Goal: Task Accomplishment & Management: Manage account settings

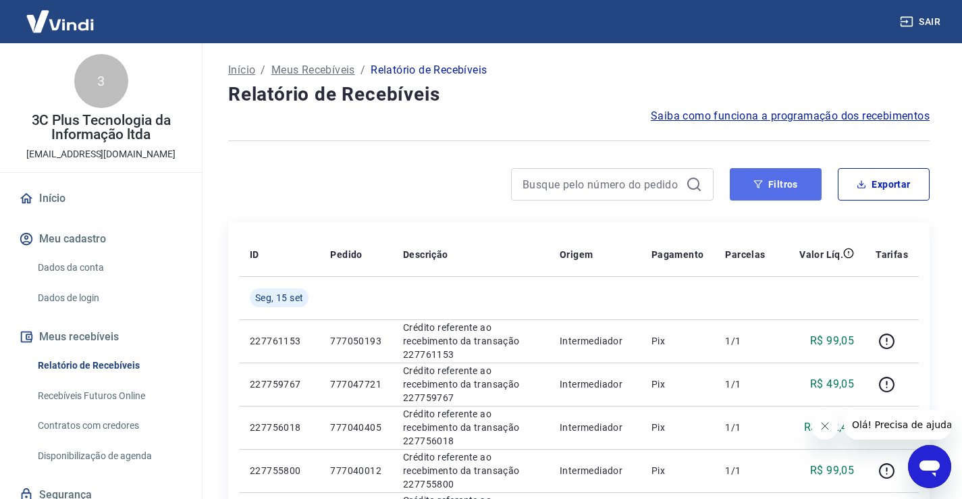
click at [773, 182] on button "Filtros" at bounding box center [776, 184] width 92 height 32
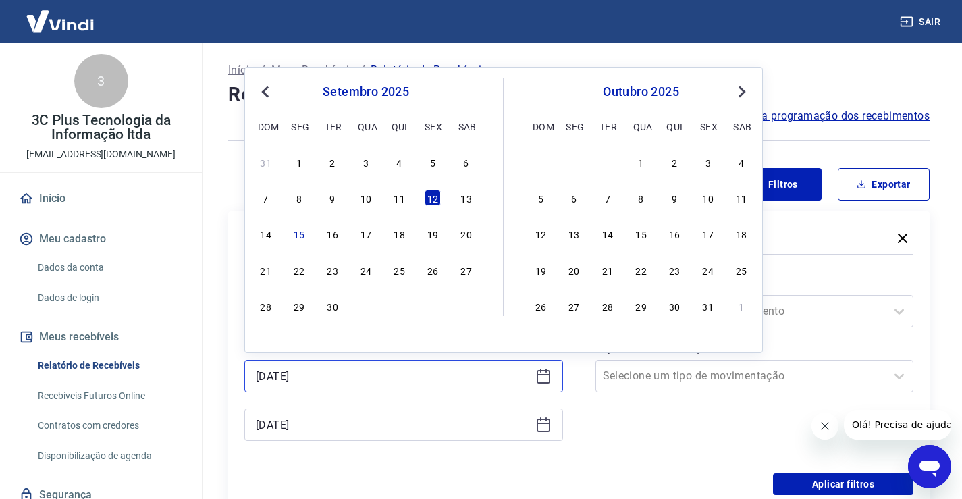
click at [279, 366] on input "[DATE]" at bounding box center [393, 376] width 274 height 20
click at [302, 233] on div "15" at bounding box center [299, 233] width 16 height 16
type input "[DATE]"
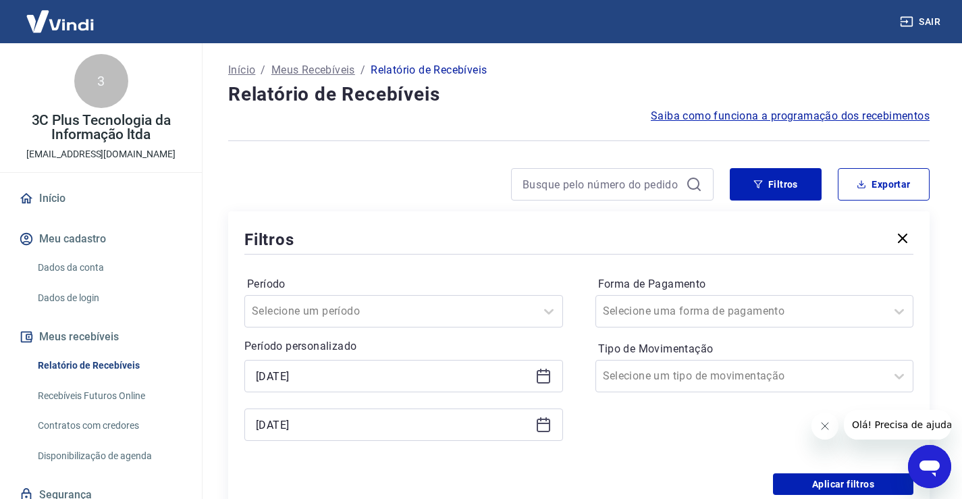
click at [732, 292] on label "Forma de Pagamento" at bounding box center [754, 284] width 313 height 16
drag, startPoint x: 707, startPoint y: 310, endPoint x: 692, endPoint y: 324, distance: 20.1
click at [706, 310] on input "Forma de Pagamento" at bounding box center [671, 311] width 136 height 16
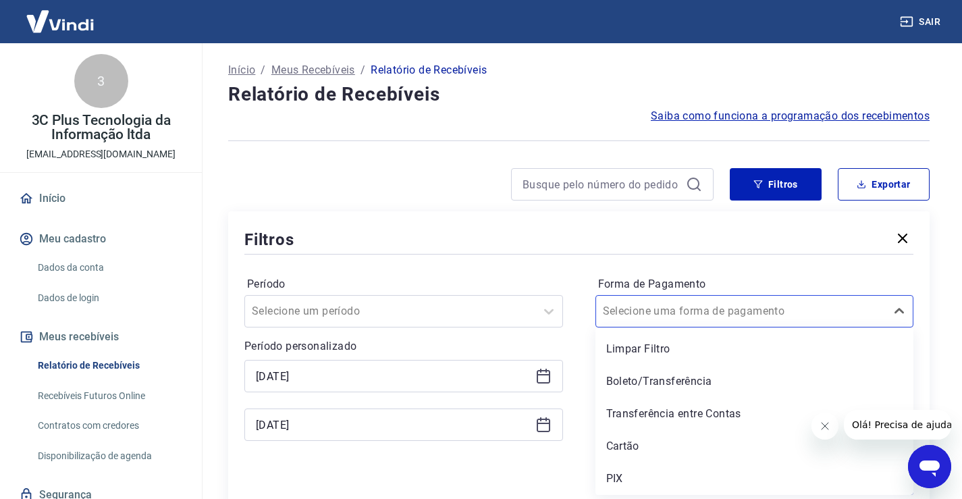
drag, startPoint x: 617, startPoint y: 476, endPoint x: 513, endPoint y: 228, distance: 268.6
click at [616, 476] on div "PIX" at bounding box center [754, 478] width 319 height 27
click at [514, 228] on div "Filtros" at bounding box center [578, 239] width 669 height 24
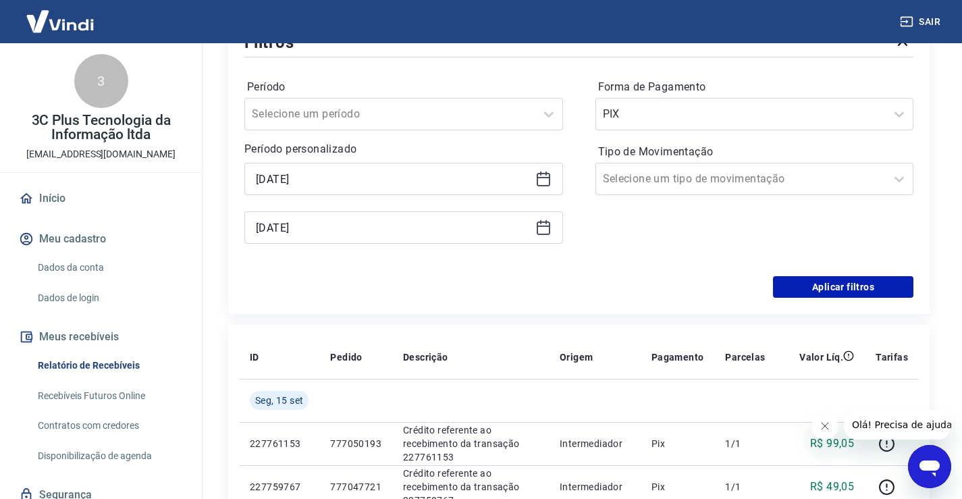
scroll to position [202, 0]
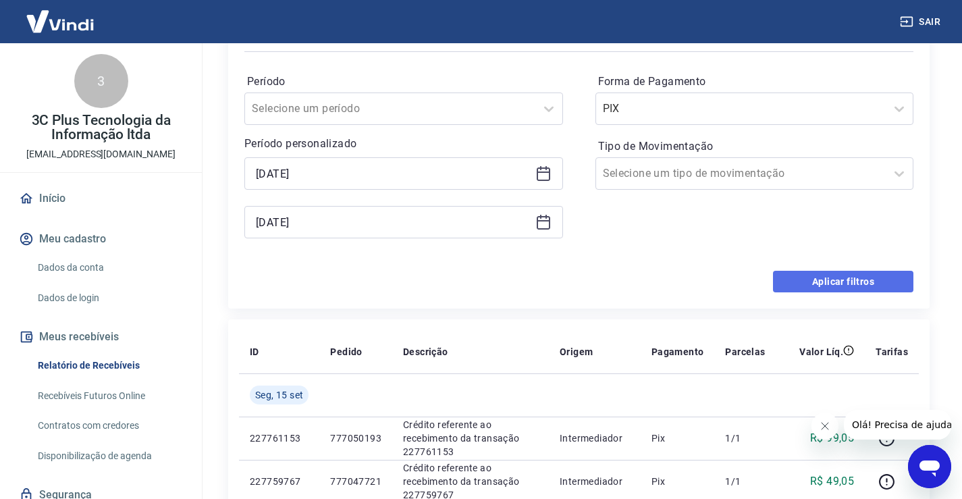
drag, startPoint x: 822, startPoint y: 278, endPoint x: 2, endPoint y: 17, distance: 860.6
click at [822, 278] on button "Aplicar filtros" at bounding box center [843, 282] width 140 height 22
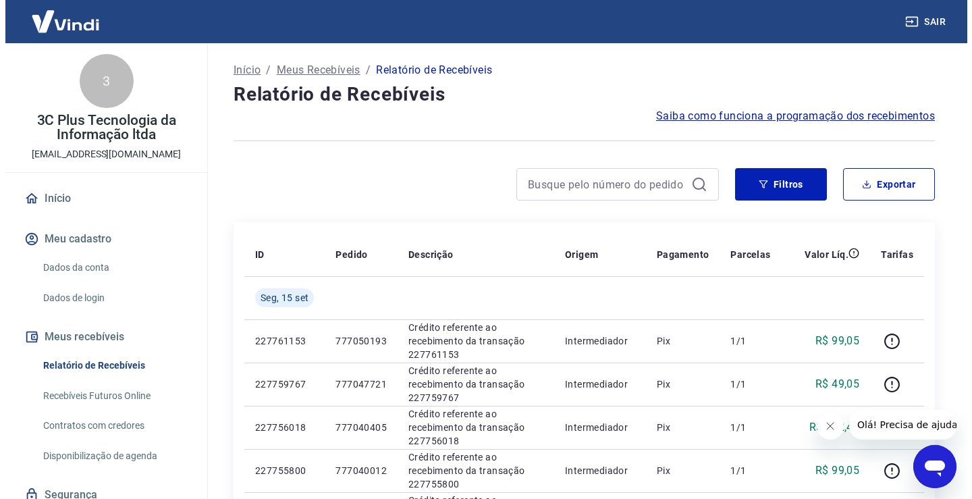
click at [838, 422] on button "Fechar mensagem da empresa" at bounding box center [829, 425] width 27 height 27
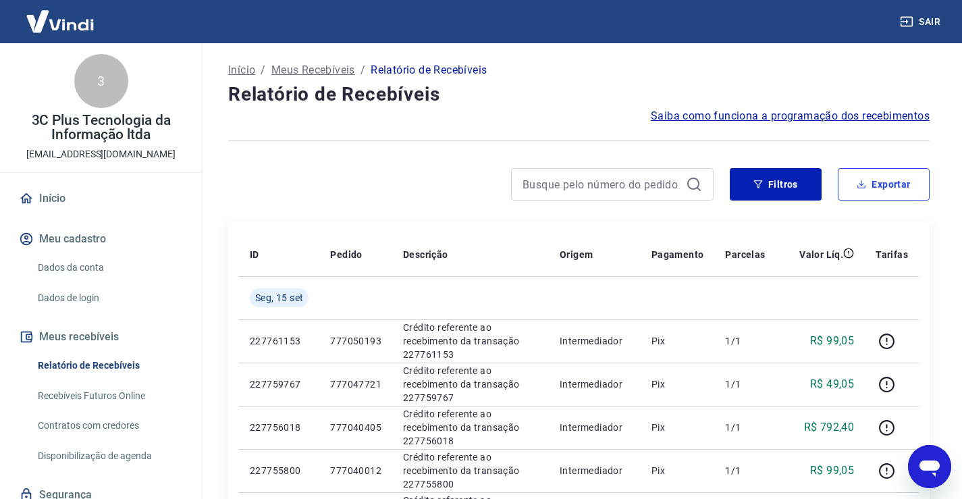
click at [885, 198] on button "Exportar" at bounding box center [884, 184] width 92 height 32
type input "[DATE]"
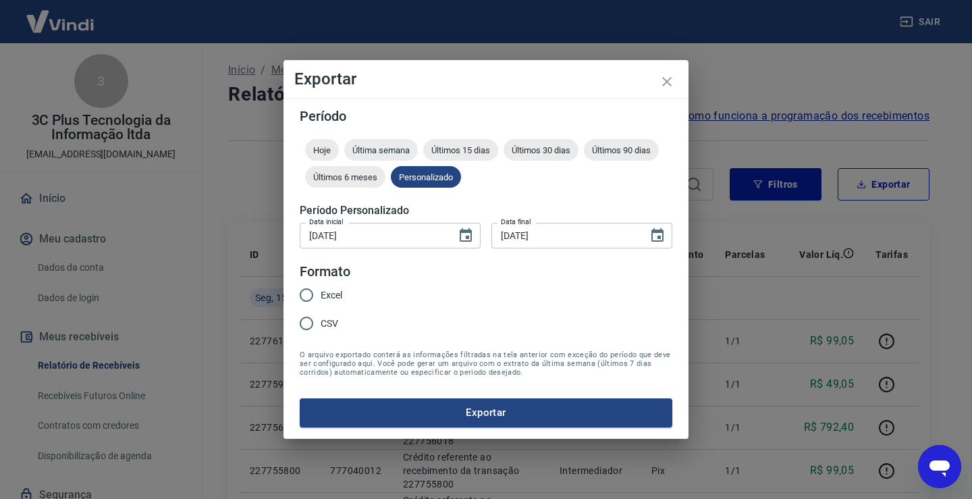
click at [314, 323] on input "CSV" at bounding box center [306, 323] width 28 height 28
radio input "true"
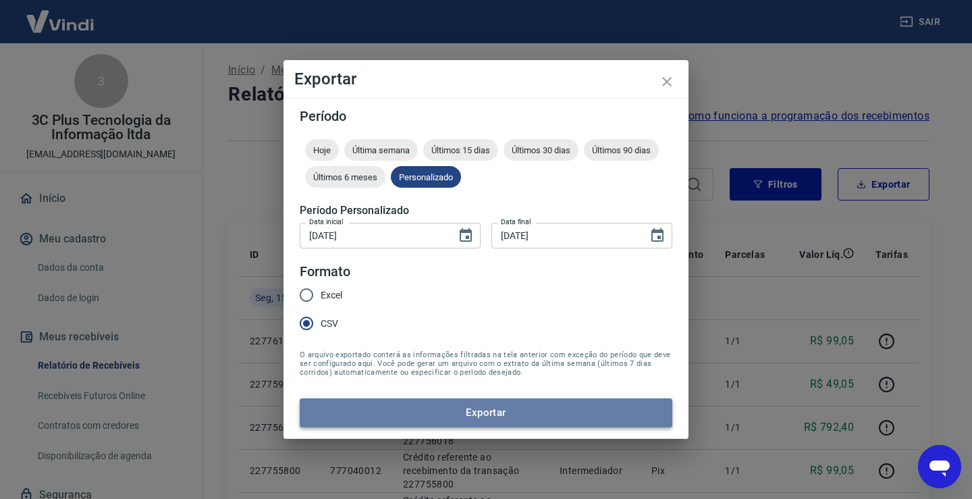
click at [400, 416] on button "Exportar" at bounding box center [486, 412] width 373 height 28
